Goal: Task Accomplishment & Management: Manage account settings

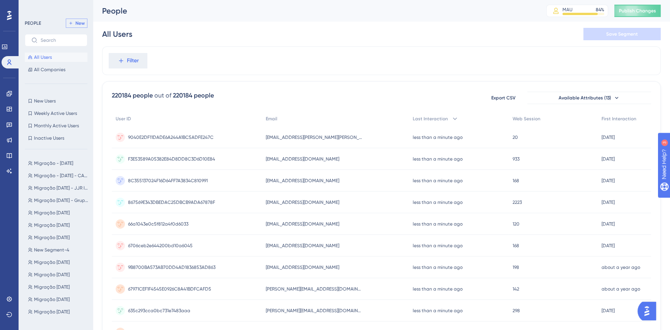
click at [83, 25] on span "New" at bounding box center [79, 23] width 9 height 6
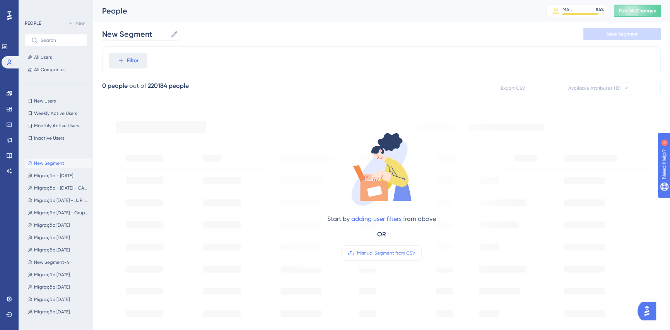
click at [150, 35] on input "New Segment" at bounding box center [134, 34] width 65 height 11
click at [166, 35] on input "New Segment" at bounding box center [134, 34] width 65 height 11
type input "Migração - [DATE]"
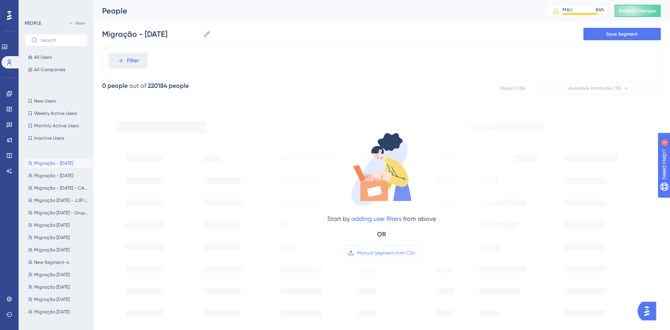
click at [229, 31] on div "Migração - [DATE] Migração - [DATE] Save Segment" at bounding box center [381, 34] width 559 height 25
click at [58, 174] on span "Migração - [DATE]" at bounding box center [53, 176] width 39 height 6
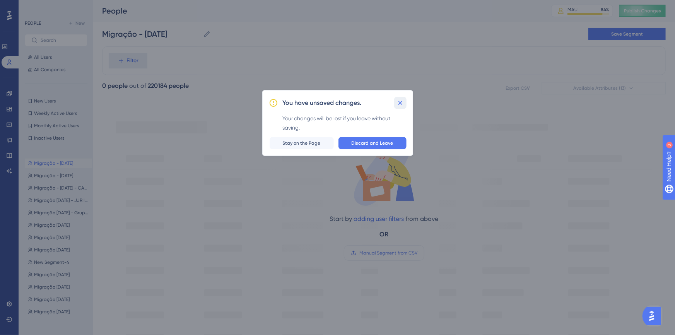
click at [398, 101] on icon at bounding box center [401, 103] width 8 height 8
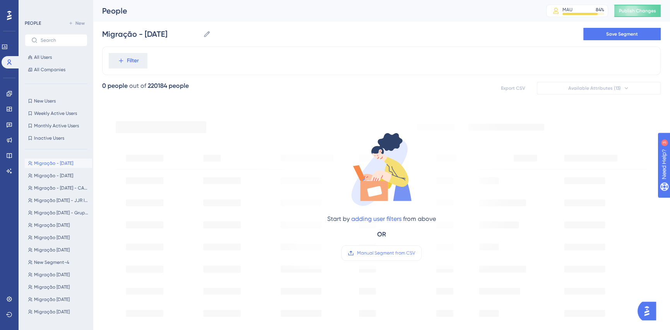
click at [216, 64] on div "Filter" at bounding box center [381, 60] width 559 height 29
click at [141, 65] on button "Filter" at bounding box center [128, 60] width 39 height 15
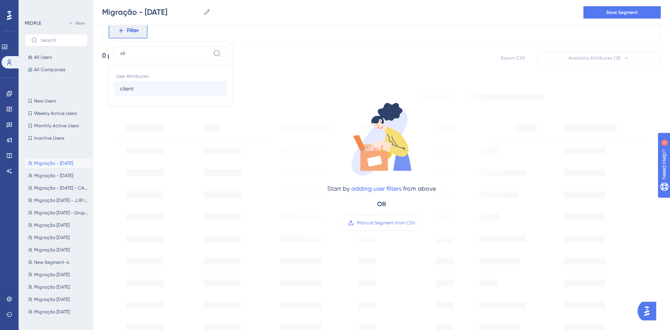
type input "cli"
click at [133, 92] on span "client" at bounding box center [127, 88] width 14 height 9
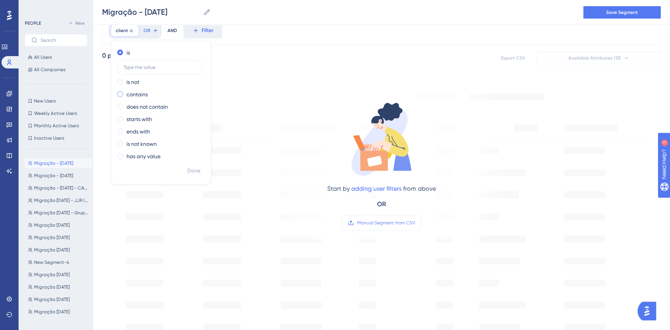
click at [128, 96] on label "contains" at bounding box center [136, 94] width 21 height 9
click at [150, 91] on input "text" at bounding box center [160, 91] width 72 height 5
click at [153, 95] on label at bounding box center [159, 92] width 85 height 14
click at [153, 95] on input "text" at bounding box center [160, 91] width 72 height 5
paste input "@[DOMAIN_NAME]"
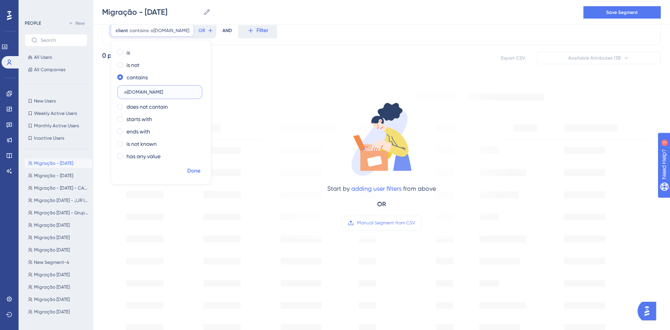
type input "@[DOMAIN_NAME]"
click at [187, 170] on span "Done" at bounding box center [193, 170] width 13 height 9
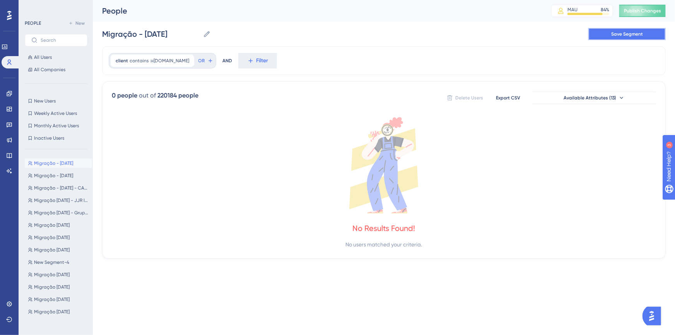
click at [645, 32] on button "Save Segment" at bounding box center [626, 34] width 77 height 12
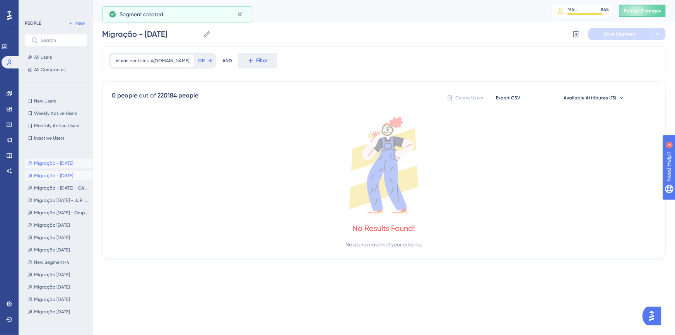
click at [53, 176] on span "Migração - [DATE]" at bounding box center [53, 176] width 39 height 6
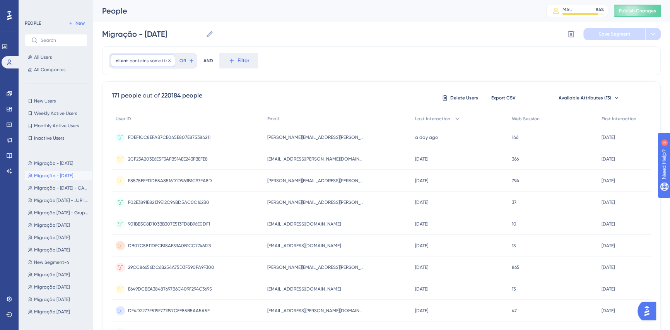
click at [132, 61] on span "contains" at bounding box center [139, 61] width 19 height 6
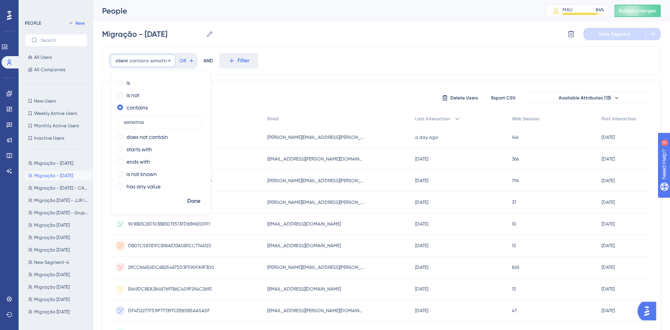
click at [132, 60] on span "contains" at bounding box center [139, 61] width 19 height 6
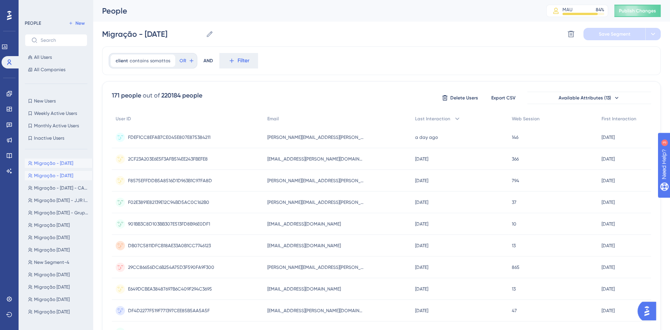
click at [47, 162] on span "Migração - [DATE]" at bounding box center [53, 163] width 39 height 6
type input "Migração - [DATE]"
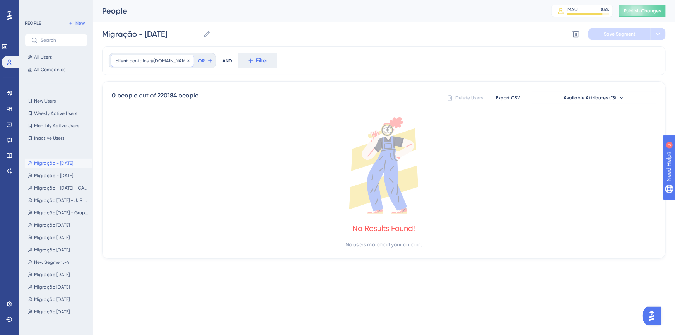
click at [151, 59] on span "@[DOMAIN_NAME]" at bounding box center [169, 61] width 39 height 6
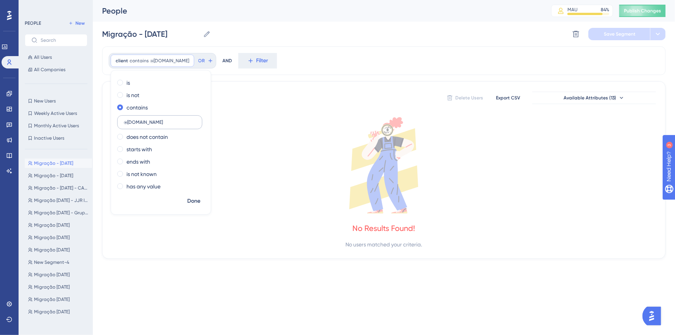
click at [124, 121] on input "@[DOMAIN_NAME]" at bounding box center [160, 122] width 72 height 5
type input "opus"
click at [187, 202] on span "Done" at bounding box center [193, 201] width 13 height 9
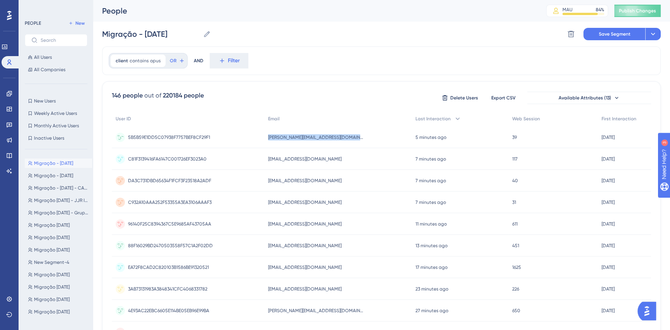
drag, startPoint x: 364, startPoint y: 137, endPoint x: 266, endPoint y: 135, distance: 97.9
click at [266, 135] on div "[PERSON_NAME][EMAIL_ADDRESS][DOMAIN_NAME] [EMAIL_ADDRESS][DOMAIN_NAME]" at bounding box center [337, 137] width 147 height 22
copy span "[PERSON_NAME][EMAIL_ADDRESS][DOMAIN_NAME]"
click at [147, 59] on div "client contains opus opus Remove" at bounding box center [138, 61] width 55 height 12
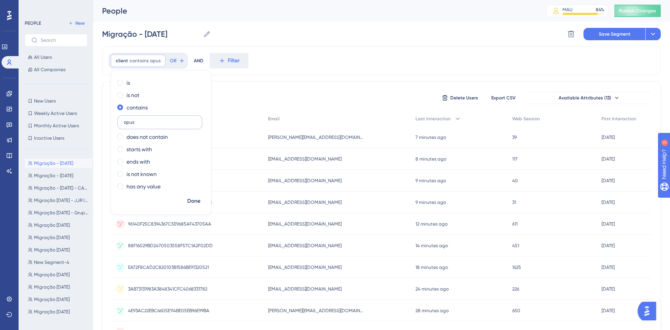
click at [152, 120] on input "opus" at bounding box center [160, 122] width 72 height 5
type input "LOGICAL"
click at [196, 202] on span "Done" at bounding box center [193, 201] width 13 height 9
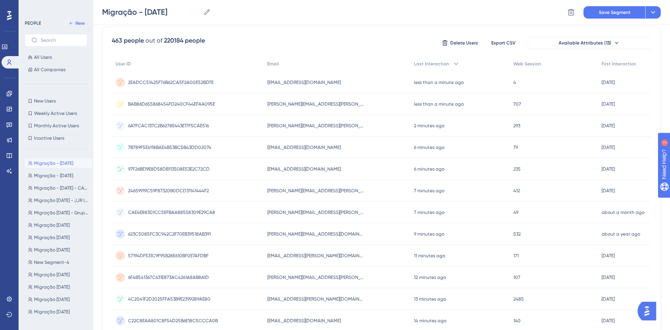
scroll to position [70, 0]
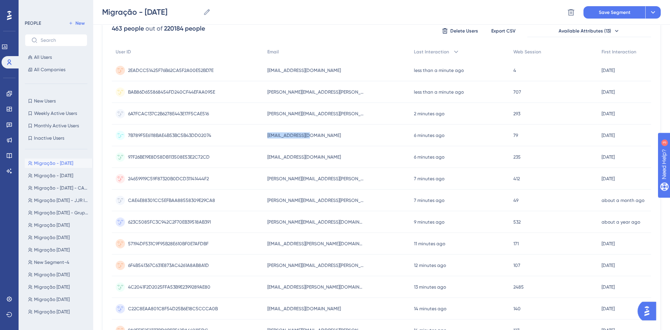
drag, startPoint x: 314, startPoint y: 133, endPoint x: 261, endPoint y: 133, distance: 52.6
click at [0, 0] on div "7B789F5E6118BAE4B53BC5B43DD02074 7B789F5E6118BAE4B53BC5B43DD02074 [EMAIL_ADDRES…" at bounding box center [0, 0] width 0 height 0
copy div "7B789F5E6118BAE4B53BC5B43DD02074 [EMAIL_ADDRESS][DOMAIN_NAME]"
drag, startPoint x: 332, startPoint y: 178, endPoint x: 262, endPoint y: 184, distance: 70.7
click at [0, 0] on div "24659919C59F87320B0DCD31141444F2 24659919C59F87320B0DCD31141444F2 [PERSON_NAME]…" at bounding box center [0, 0] width 0 height 0
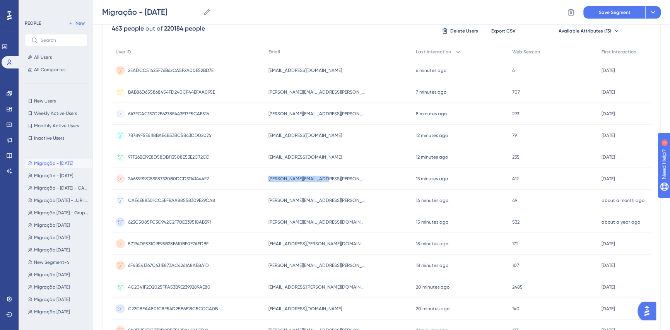
copy div "24659919C59F87320B0DCD31141444F2 [PERSON_NAME][EMAIL_ADDRESS][PERSON_NAME][DOMA…"
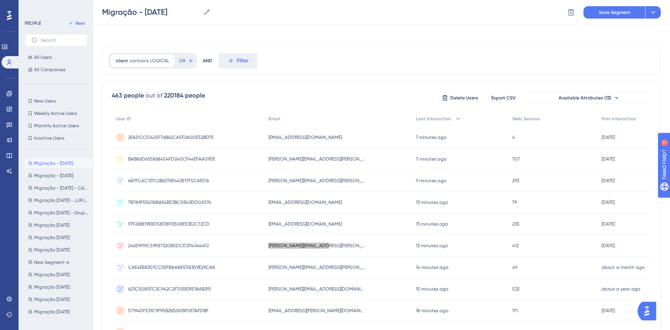
scroll to position [0, 0]
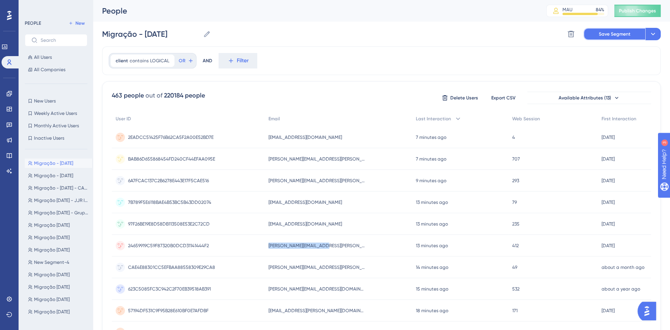
click at [614, 36] on span "Save Segment" at bounding box center [615, 34] width 32 height 6
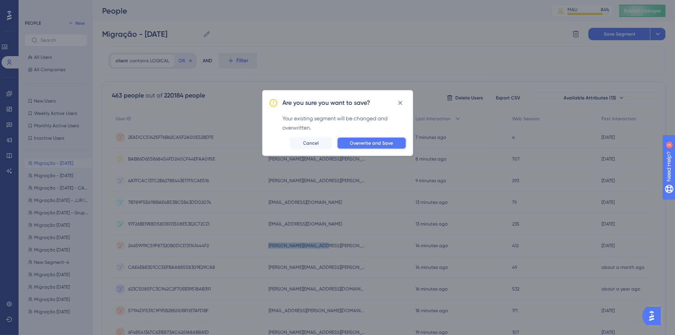
click at [381, 142] on span "Overwrite and Save" at bounding box center [371, 143] width 43 height 6
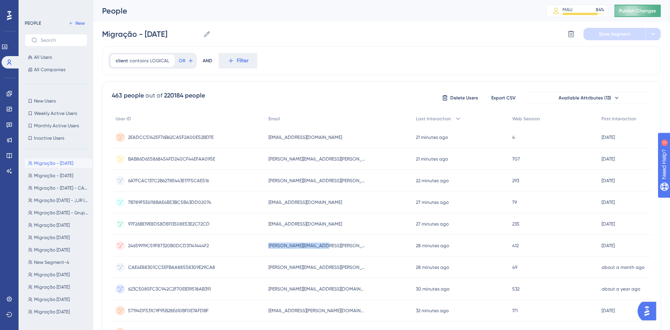
click at [644, 12] on span "Publish Changes" at bounding box center [637, 11] width 37 height 6
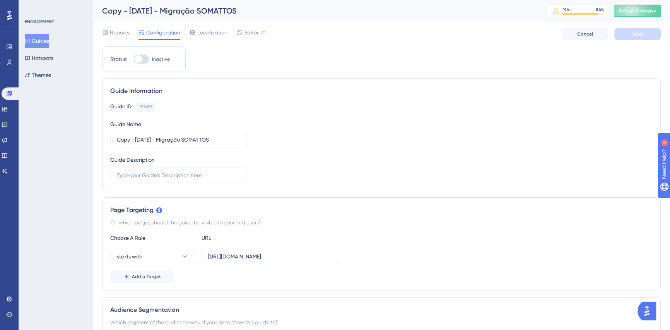
click at [148, 9] on div "Copy - 04/09/2025 - Migração SOMATTOS" at bounding box center [314, 10] width 425 height 11
drag, startPoint x: 135, startPoint y: 138, endPoint x: 92, endPoint y: 130, distance: 43.2
type input "10/10/2025 - LOGICAL CONSTRUÇÕES"
click at [274, 144] on div "Guide ID: 153653 Copy Guide Name 10/10/2025 - LOGICAL CONSTRUÇÕES Guide Descrip…" at bounding box center [381, 142] width 542 height 81
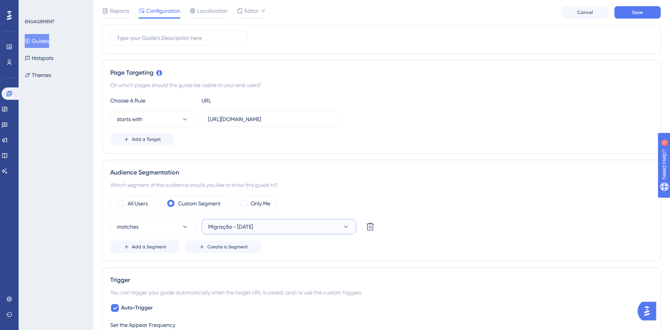
click at [268, 227] on button "Migração - [DATE]" at bounding box center [279, 226] width 155 height 15
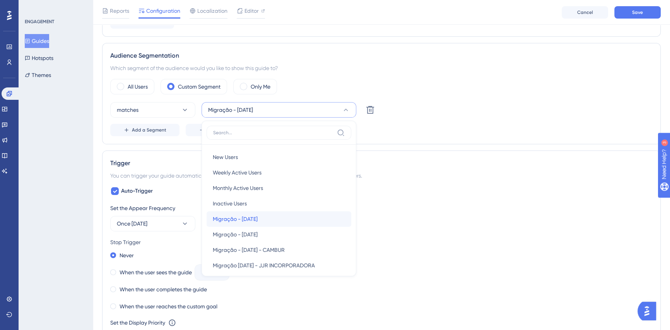
click at [258, 216] on span "Migração - [DATE]" at bounding box center [235, 218] width 45 height 9
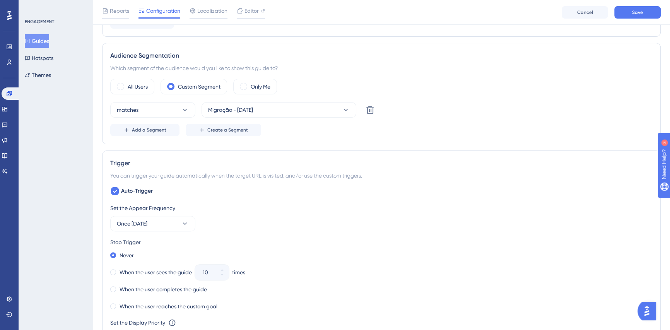
click at [313, 131] on div "Add a Segment Create a Segment" at bounding box center [381, 130] width 542 height 12
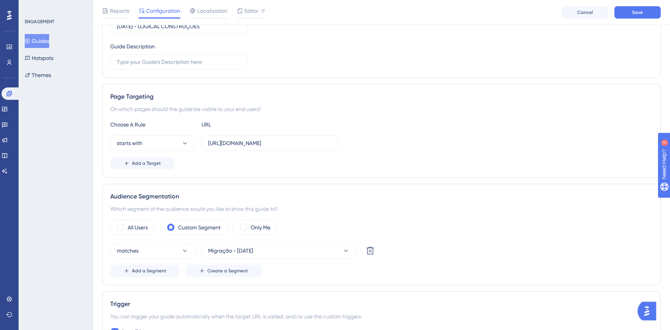
scroll to position [0, 0]
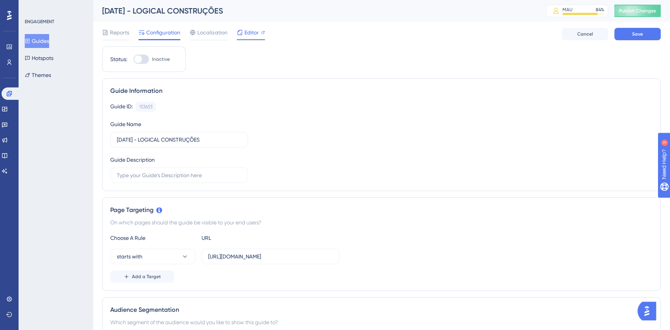
click at [246, 32] on span "Editor" at bounding box center [251, 32] width 14 height 9
click at [250, 31] on span "Editor" at bounding box center [251, 32] width 14 height 9
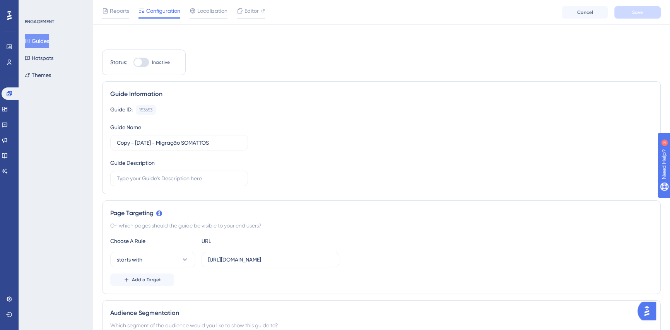
scroll to position [211, 0]
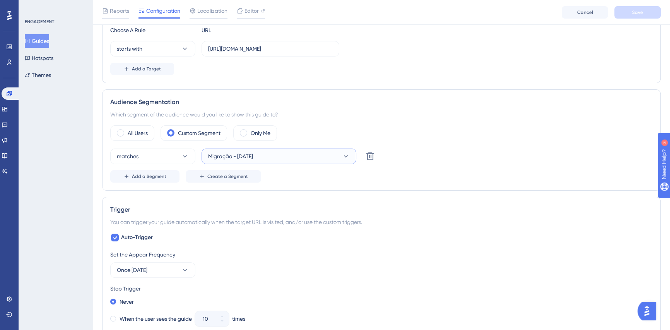
click at [245, 159] on span "Migração - [DATE]" at bounding box center [230, 156] width 45 height 9
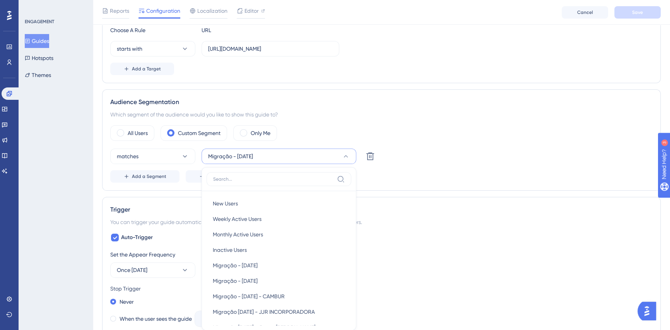
scroll to position [288, 0]
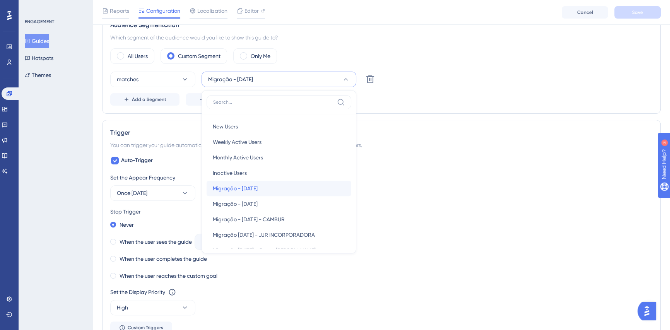
click at [258, 190] on span "Migração - [DATE]" at bounding box center [235, 188] width 45 height 9
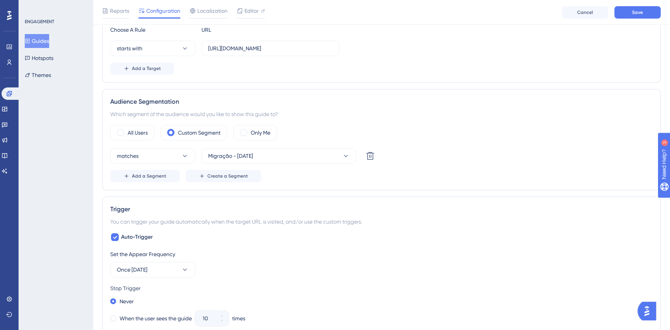
scroll to position [0, 0]
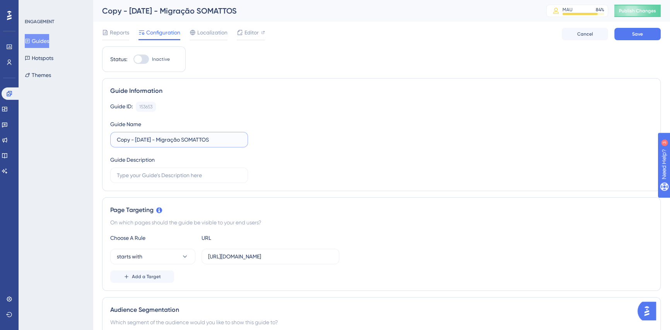
drag, startPoint x: 134, startPoint y: 140, endPoint x: 50, endPoint y: 139, distance: 83.9
type input "10/10/2025 - Migração LOGICAL CONSTRUÇÕES"
click at [214, 82] on div "Guide Information Guide ID: 153653 Copy Guide Name 10/10/2025 - Migração LOGICA…" at bounding box center [381, 134] width 559 height 113
click at [639, 38] on button "Save" at bounding box center [637, 34] width 46 height 12
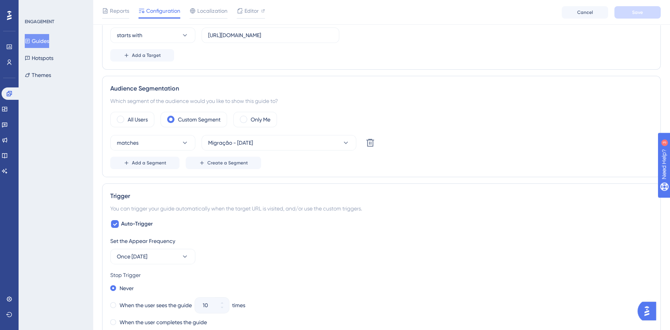
scroll to position [281, 0]
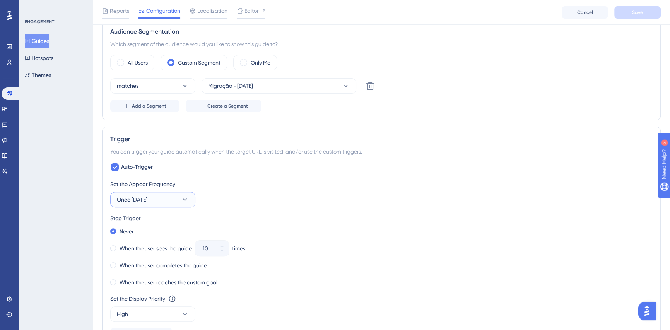
click at [142, 201] on span "Once in 1 day" at bounding box center [132, 199] width 31 height 9
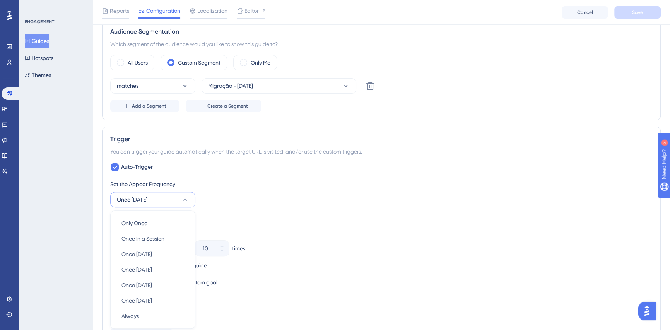
scroll to position [384, 0]
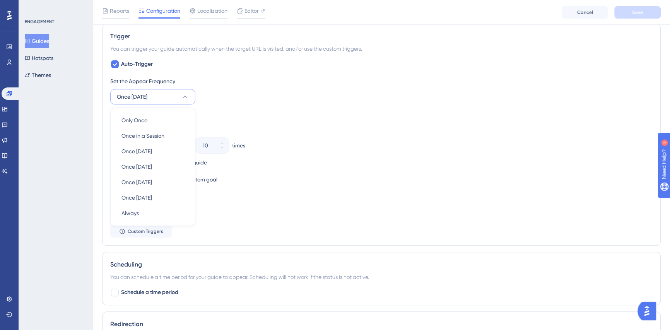
click at [234, 91] on div "Set the Appear Frequency Once in 1 day Only Once Only Once Once in a Session On…" at bounding box center [381, 91] width 542 height 28
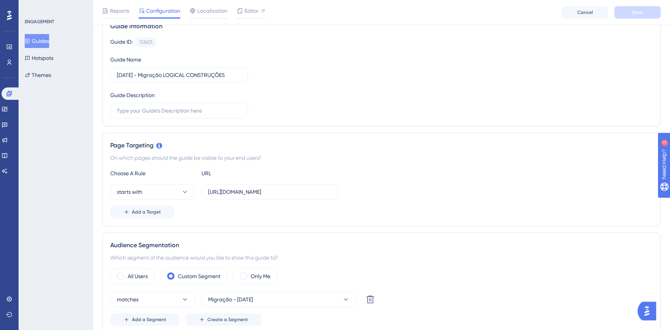
scroll to position [0, 0]
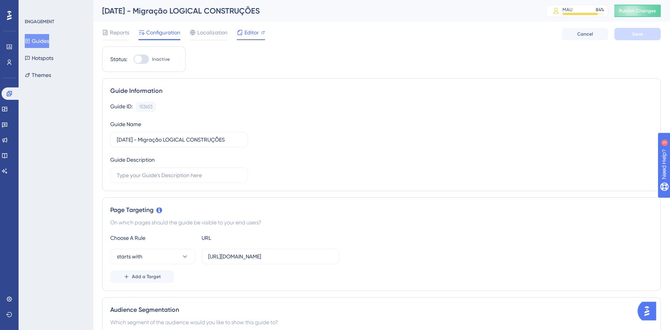
click at [251, 32] on span "Editor" at bounding box center [251, 32] width 14 height 9
click at [142, 58] on div at bounding box center [138, 59] width 8 height 8
click at [133, 59] on input "Inactive" at bounding box center [133, 59] width 0 height 0
checkbox input "true"
click at [637, 39] on button "Save" at bounding box center [637, 34] width 46 height 12
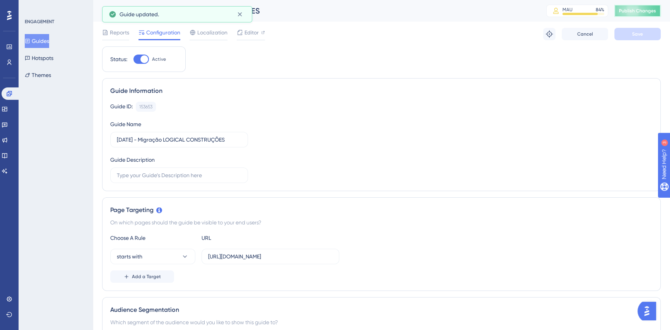
click at [643, 11] on span "Publish Changes" at bounding box center [637, 11] width 37 height 6
